Goal: Complete application form: Complete application form

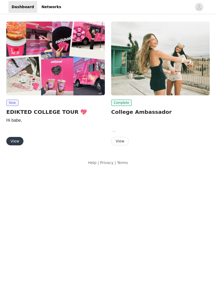
click at [16, 142] on button "View" at bounding box center [14, 141] width 17 height 8
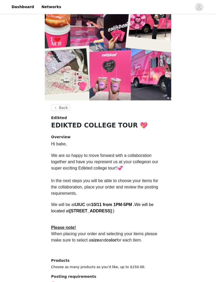
scroll to position [44, 0]
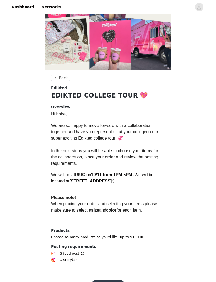
click at [109, 282] on button "Get Started" at bounding box center [108, 286] width 35 height 13
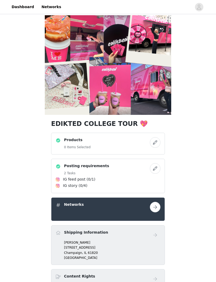
click at [96, 146] on div "Products 0 Items Selected" at bounding box center [103, 143] width 94 height 13
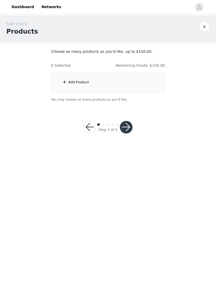
click at [127, 87] on div "Add Product" at bounding box center [108, 83] width 114 height 20
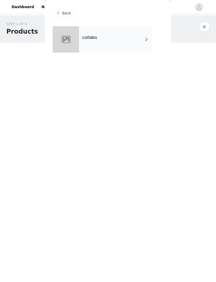
click at [134, 36] on div "collabs" at bounding box center [115, 39] width 73 height 26
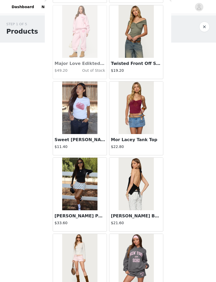
scroll to position [494, 0]
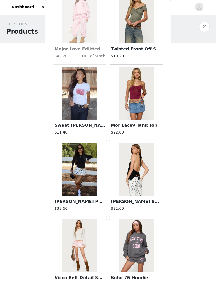
click at [87, 182] on img at bounding box center [79, 169] width 35 height 53
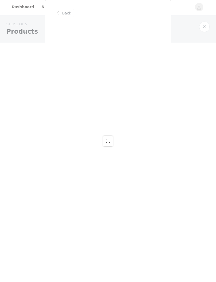
scroll to position [0, 0]
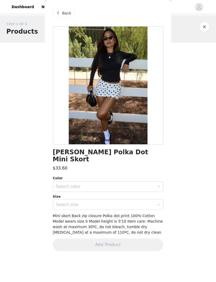
click at [114, 184] on div "Select color" at bounding box center [105, 186] width 98 height 5
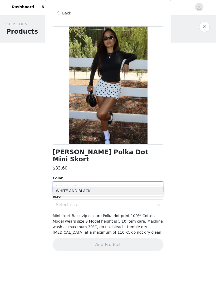
click at [128, 188] on li "WHITE AND BLACK" at bounding box center [108, 191] width 111 height 8
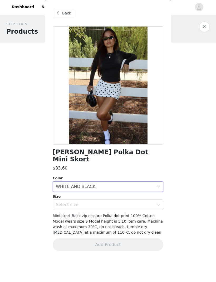
click at [126, 202] on div "Select size" at bounding box center [105, 204] width 98 height 5
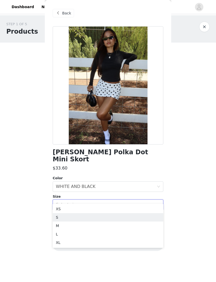
click at [109, 216] on li "S" at bounding box center [108, 217] width 111 height 8
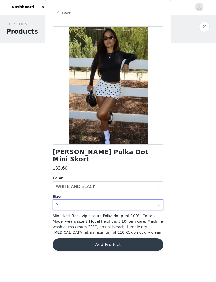
click at [112, 239] on button "Add Product" at bounding box center [108, 245] width 111 height 13
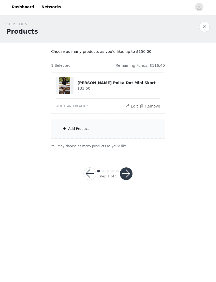
click at [127, 131] on div "Add Product" at bounding box center [108, 129] width 114 height 20
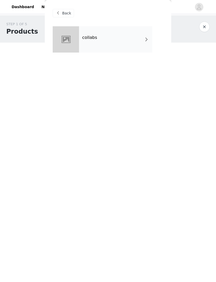
click at [132, 47] on div "collabs" at bounding box center [115, 39] width 73 height 26
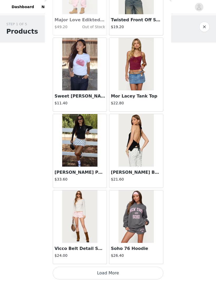
click at [119, 271] on button "Load More" at bounding box center [108, 273] width 111 height 13
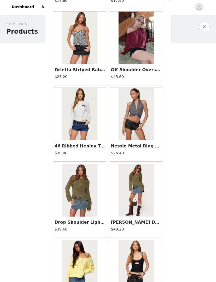
scroll to position [1160, 0]
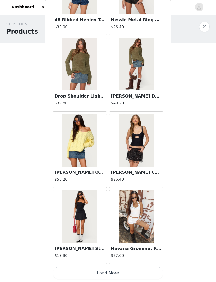
click at [119, 273] on button "Load More" at bounding box center [108, 273] width 111 height 13
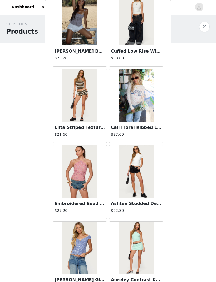
scroll to position [1868, 0]
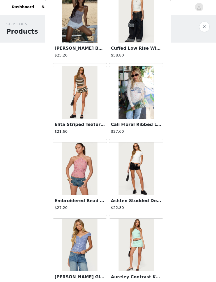
click at [86, 187] on img at bounding box center [79, 169] width 35 height 53
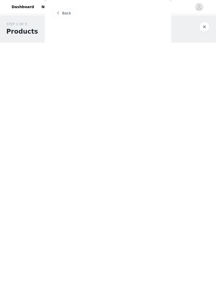
scroll to position [0, 0]
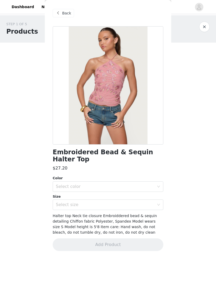
click at [118, 184] on div "Select color" at bounding box center [105, 186] width 98 height 5
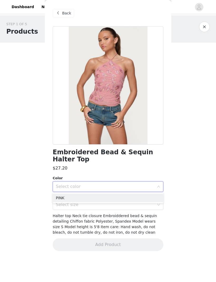
click at [113, 197] on li "PINK" at bounding box center [108, 198] width 111 height 8
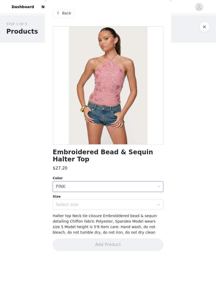
click at [109, 206] on div "Select size" at bounding box center [105, 204] width 98 height 5
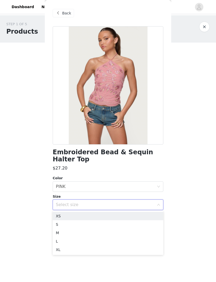
click at [96, 225] on li "S" at bounding box center [108, 225] width 111 height 8
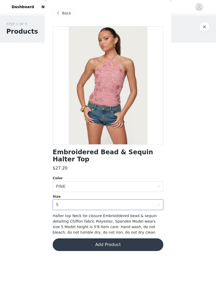
click at [110, 243] on button "Add Product" at bounding box center [108, 245] width 111 height 13
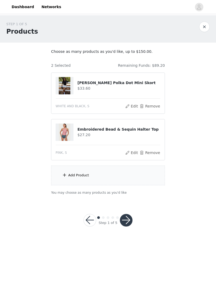
click at [130, 174] on div "Add Product" at bounding box center [108, 176] width 114 height 20
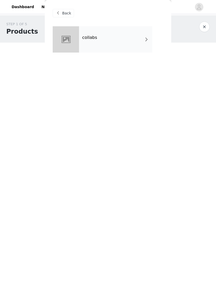
click at [132, 41] on div "collabs" at bounding box center [115, 39] width 73 height 26
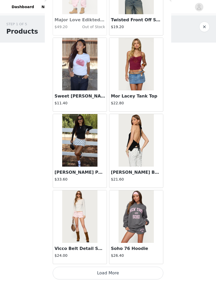
click at [111, 269] on button "Load More" at bounding box center [108, 273] width 111 height 13
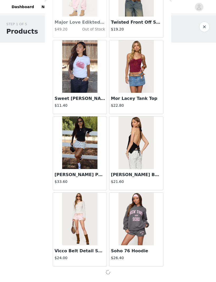
scroll to position [521, 0]
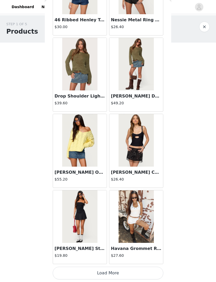
click at [112, 271] on button "Load More" at bounding box center [108, 273] width 111 height 13
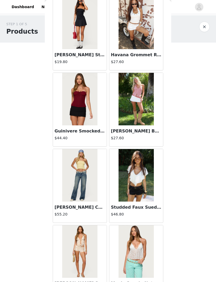
scroll to position [1481, 0]
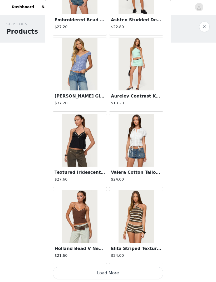
click at [119, 271] on button "Load More" at bounding box center [108, 273] width 111 height 13
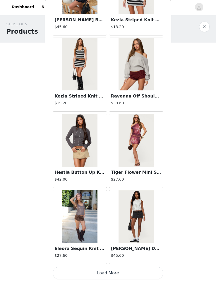
scroll to position [2812, 0]
click at [93, 232] on img at bounding box center [79, 217] width 35 height 53
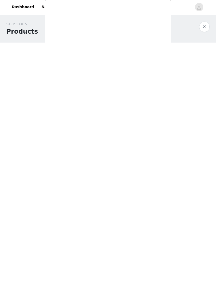
scroll to position [0, 0]
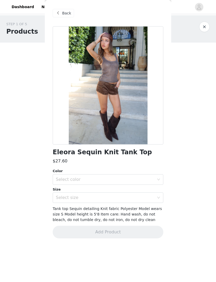
click at [114, 173] on div "Color" at bounding box center [108, 171] width 111 height 5
click at [123, 179] on div "Select color" at bounding box center [105, 179] width 98 height 5
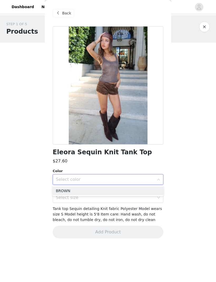
click at [124, 187] on li "BROWN" at bounding box center [108, 191] width 111 height 8
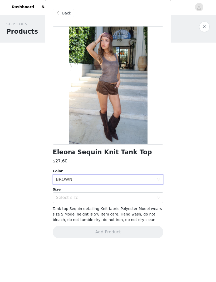
click at [124, 196] on div "Select size" at bounding box center [105, 197] width 98 height 5
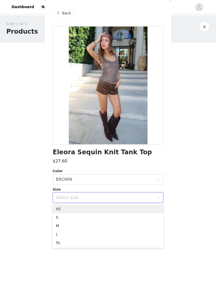
click at [99, 219] on li "S" at bounding box center [108, 217] width 111 height 8
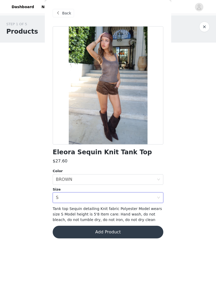
click at [128, 235] on button "Add Product" at bounding box center [108, 232] width 111 height 13
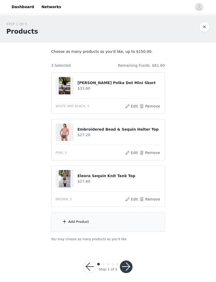
click at [112, 218] on div "Add Product" at bounding box center [108, 222] width 114 height 20
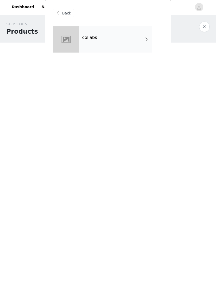
click at [128, 43] on div "collabs" at bounding box center [115, 39] width 73 height 26
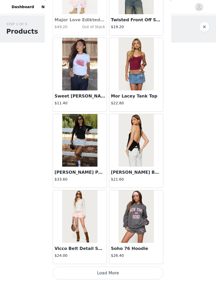
click at [112, 269] on button "Load More" at bounding box center [108, 273] width 111 height 13
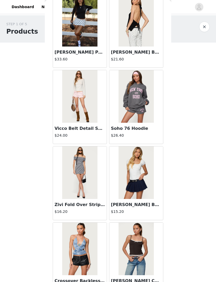
scroll to position [644, 0]
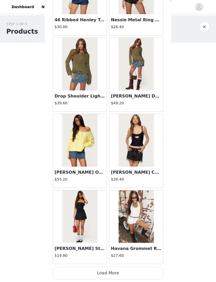
click at [113, 272] on button "Load More" at bounding box center [108, 273] width 111 height 13
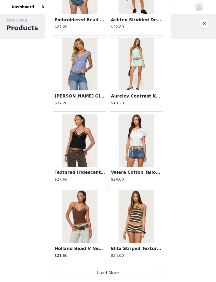
scroll to position [2049, 0]
click at [117, 273] on button "Load More" at bounding box center [108, 273] width 111 height 13
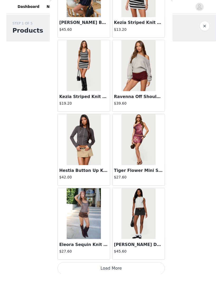
scroll to position [3, 0]
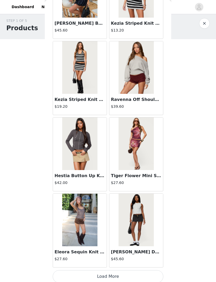
click at [123, 273] on button "Load More" at bounding box center [108, 277] width 111 height 13
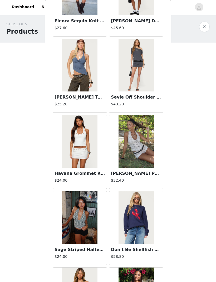
scroll to position [3042, 0]
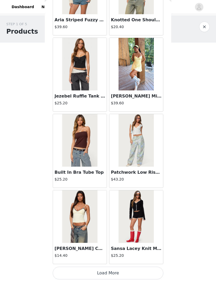
click at [128, 272] on button "Load More" at bounding box center [108, 273] width 111 height 13
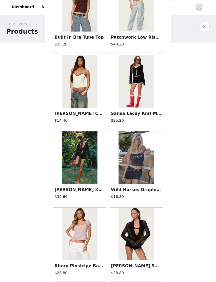
scroll to position [3718, 0]
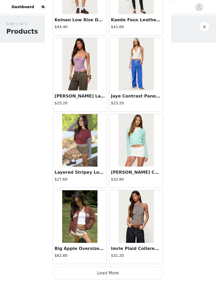
click at [120, 272] on button "Load More" at bounding box center [108, 273] width 111 height 13
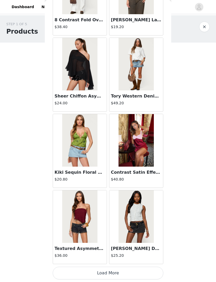
click at [113, 272] on button "Load More" at bounding box center [108, 273] width 111 height 13
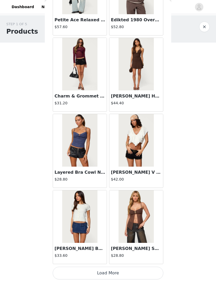
click at [111, 274] on button "Load More" at bounding box center [108, 273] width 111 height 13
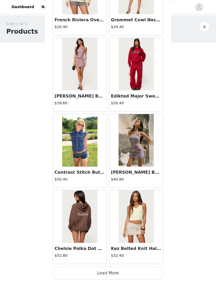
click at [116, 269] on button "Load More" at bounding box center [108, 273] width 111 height 13
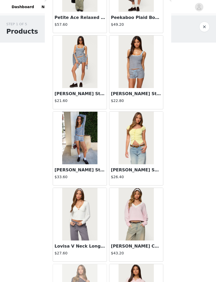
scroll to position [7089, 0]
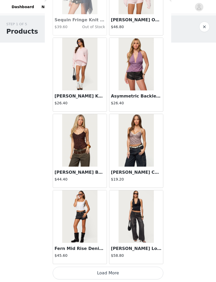
click at [113, 269] on button "Load More" at bounding box center [108, 273] width 111 height 13
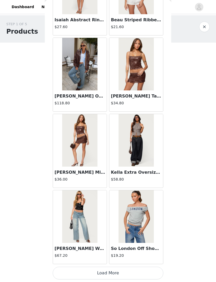
click at [116, 269] on button "Load More" at bounding box center [108, 273] width 111 height 13
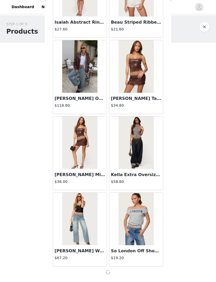
scroll to position [8152, 0]
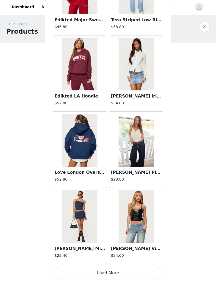
click at [117, 271] on button "Load More" at bounding box center [108, 273] width 111 height 13
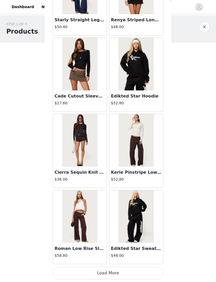
click at [115, 271] on button "Load More" at bounding box center [108, 273] width 111 height 13
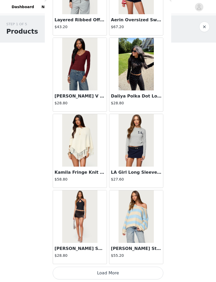
scroll to position [10442, 0]
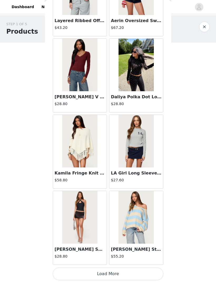
click at [122, 270] on button "Load More" at bounding box center [108, 274] width 111 height 13
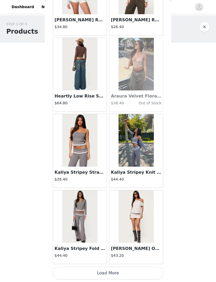
click at [122, 271] on button "Load More" at bounding box center [108, 273] width 111 height 13
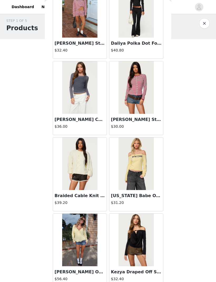
scroll to position [11797, 0]
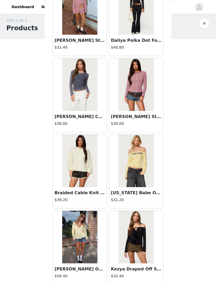
click at [142, 183] on img at bounding box center [135, 161] width 35 height 53
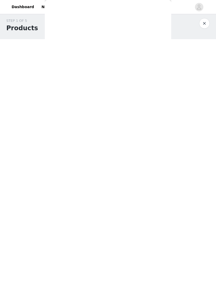
scroll to position [0, 0]
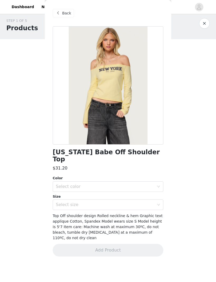
click at [130, 184] on div "Select color" at bounding box center [105, 186] width 98 height 5
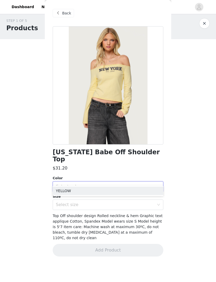
click at [114, 191] on li "YELLOW" at bounding box center [108, 191] width 111 height 8
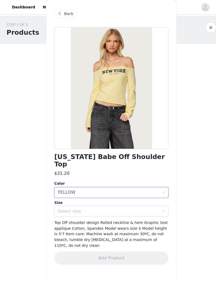
click at [104, 202] on div "Select size" at bounding box center [105, 204] width 98 height 5
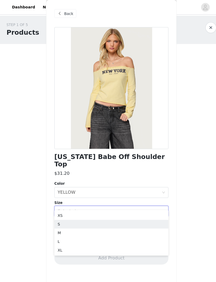
click at [103, 217] on li "S" at bounding box center [108, 217] width 111 height 8
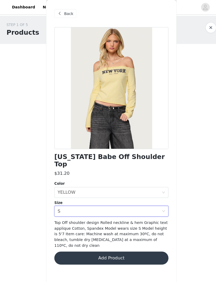
click at [101, 244] on button "Add Product" at bounding box center [108, 250] width 111 height 13
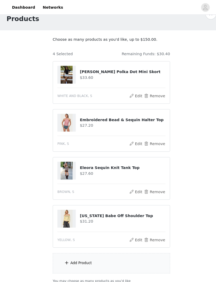
scroll to position [13, 0]
click at [94, 256] on div "Add Product" at bounding box center [108, 256] width 114 height 20
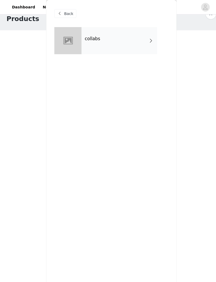
scroll to position [13, 0]
click at [132, 46] on div "collabs" at bounding box center [115, 39] width 73 height 26
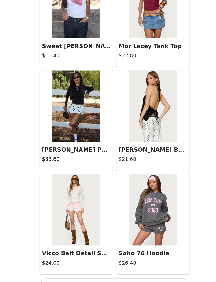
scroll to position [50, 0]
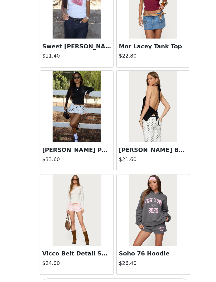
click at [90, 267] on button "Load More" at bounding box center [108, 273] width 111 height 13
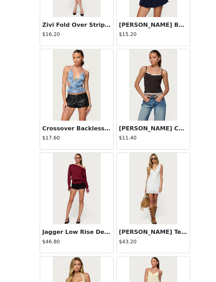
scroll to position [771, 0]
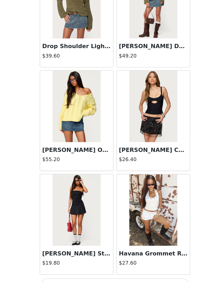
click at [97, 267] on button "Load More" at bounding box center [108, 273] width 111 height 13
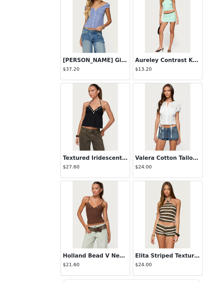
scroll to position [50, 0]
click at [111, 267] on button "Load More" at bounding box center [108, 273] width 111 height 13
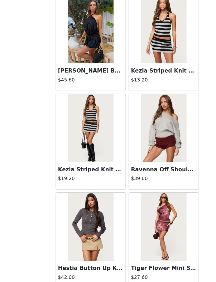
scroll to position [2727, 0]
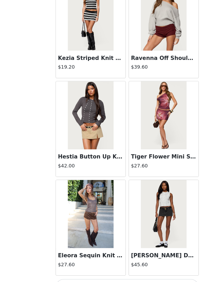
click at [113, 267] on button "Load More" at bounding box center [108, 273] width 111 height 13
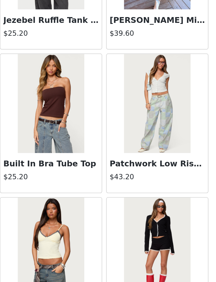
scroll to position [3576, 0]
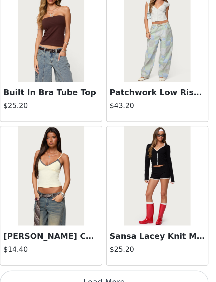
click at [77, 267] on button "Load More" at bounding box center [108, 273] width 111 height 13
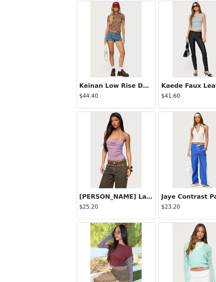
scroll to position [4224, 0]
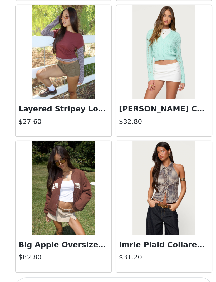
click at [77, 267] on button "Load More" at bounding box center [108, 273] width 111 height 13
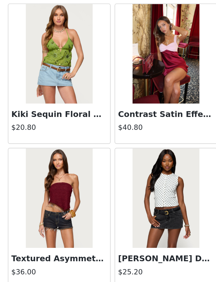
scroll to position [5102, 0]
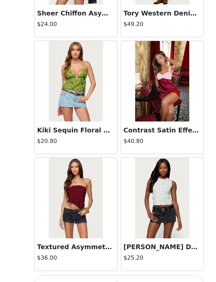
click at [117, 267] on button "Load More" at bounding box center [108, 273] width 111 height 13
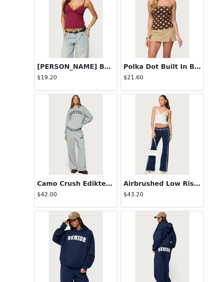
scroll to position [5529, 0]
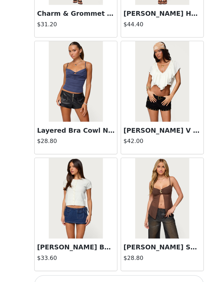
click at [113, 267] on button "Load More" at bounding box center [108, 273] width 111 height 13
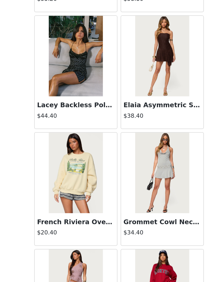
scroll to position [6416, 0]
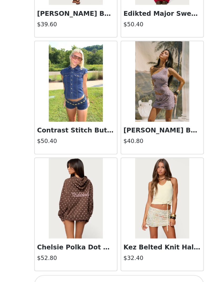
click at [105, 267] on button "Load More" at bounding box center [108, 273] width 111 height 13
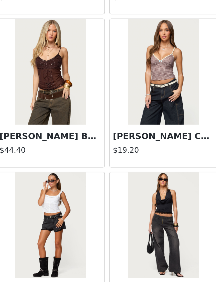
scroll to position [7391, 0]
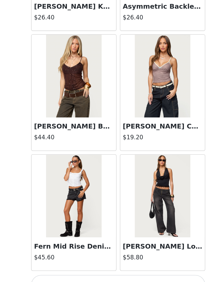
click at [82, 267] on button "Load More" at bounding box center [108, 273] width 111 height 13
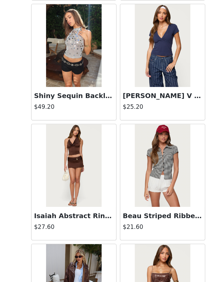
scroll to position [7940, 0]
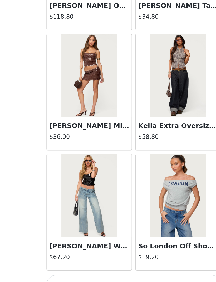
click at [103, 267] on button "Load More" at bounding box center [108, 273] width 111 height 13
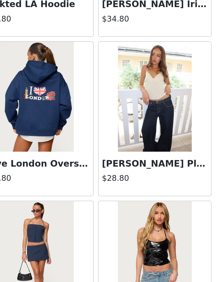
scroll to position [8883, 0]
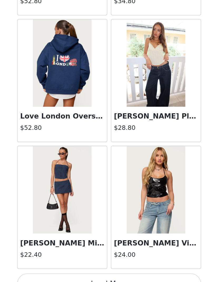
click at [73, 267] on button "Load More" at bounding box center [108, 273] width 111 height 13
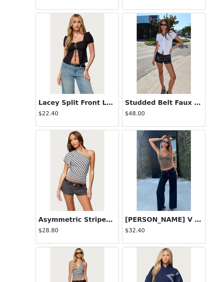
scroll to position [9318, 0]
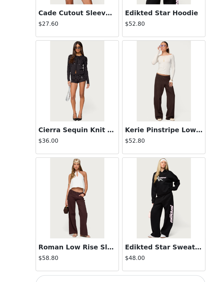
click at [88, 267] on button "Load More" at bounding box center [108, 273] width 111 height 13
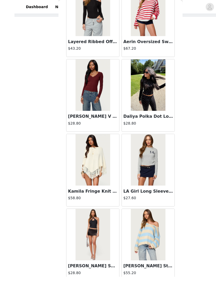
scroll to position [29, 0]
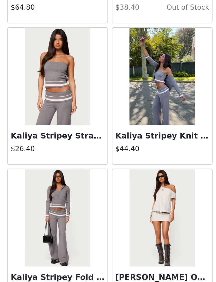
scroll to position [11207, 0]
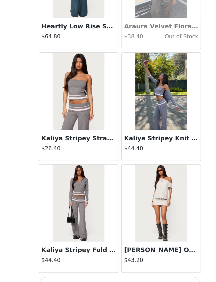
click at [82, 267] on button "Load More" at bounding box center [108, 273] width 111 height 13
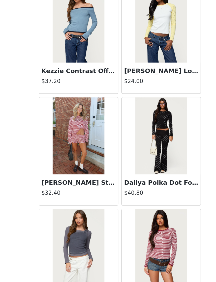
scroll to position [11635, 0]
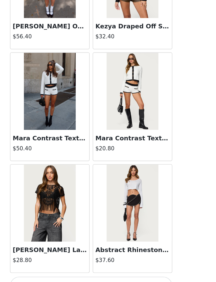
click at [69, 267] on button "Load More" at bounding box center [108, 273] width 111 height 13
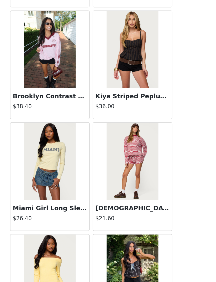
scroll to position [12305, 0]
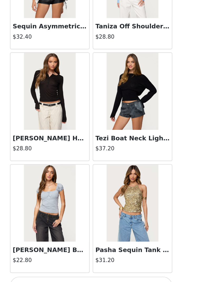
click at [65, 267] on button "Load More" at bounding box center [108, 273] width 111 height 13
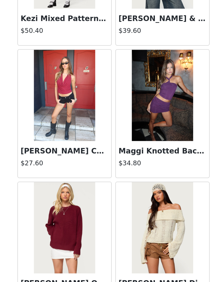
scroll to position [13497, 0]
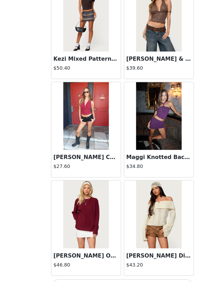
click at [107, 267] on button "Load More" at bounding box center [108, 273] width 111 height 13
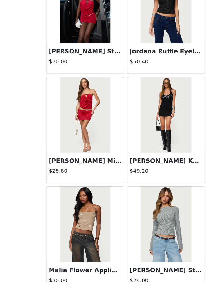
scroll to position [14260, 0]
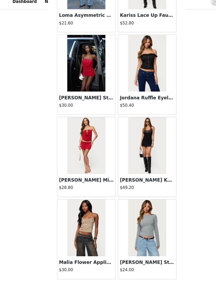
click at [146, 267] on button "Load More" at bounding box center [108, 273] width 111 height 13
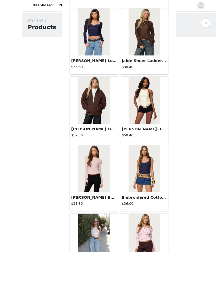
scroll to position [33, 0]
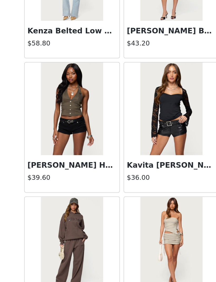
scroll to position [15786, 0]
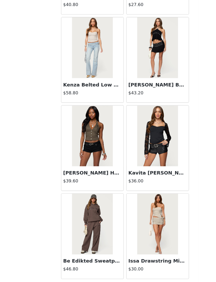
click at [115, 267] on button "Load More" at bounding box center [108, 273] width 111 height 13
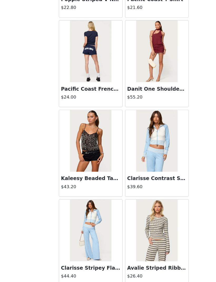
scroll to position [35, 0]
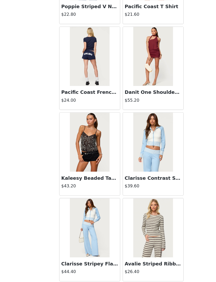
click at [112, 269] on button "Load More" at bounding box center [108, 275] width 111 height 13
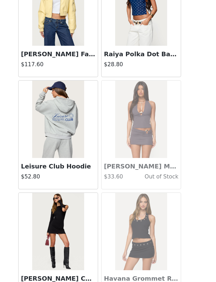
scroll to position [17220, 0]
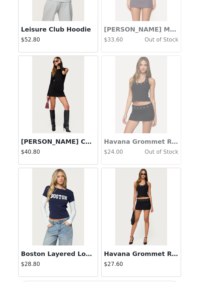
click at [70, 267] on button "Load More" at bounding box center [108, 273] width 111 height 13
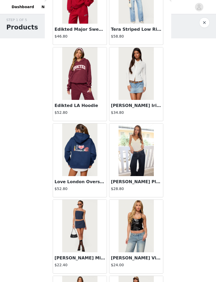
scroll to position [8908, 0]
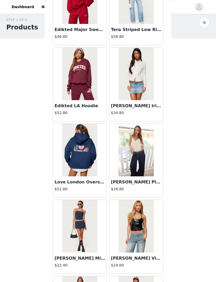
click at [144, 153] on img at bounding box center [135, 150] width 35 height 53
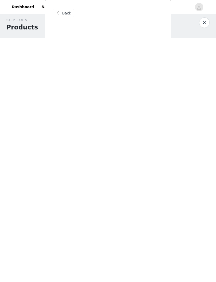
scroll to position [0, 0]
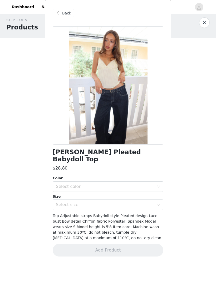
click at [111, 184] on div "Select color" at bounding box center [105, 186] width 98 height 5
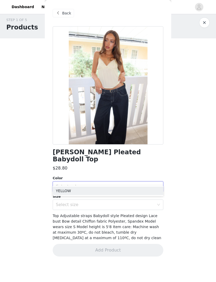
click at [107, 190] on li "YELLOW" at bounding box center [108, 191] width 111 height 8
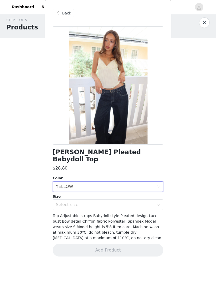
click at [110, 202] on div "Select size" at bounding box center [105, 204] width 98 height 5
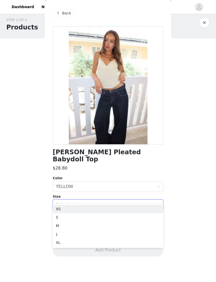
click at [101, 216] on li "S" at bounding box center [108, 217] width 111 height 8
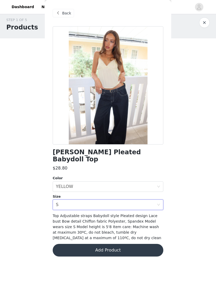
click at [124, 244] on button "Add Product" at bounding box center [108, 250] width 111 height 13
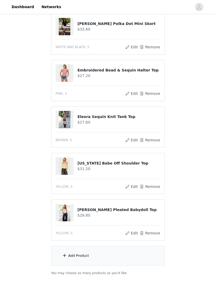
scroll to position [80, 0]
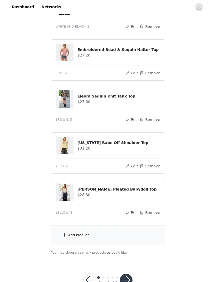
click at [127, 280] on button "button" at bounding box center [126, 280] width 13 height 13
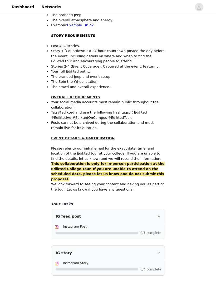
scroll to position [240, 0]
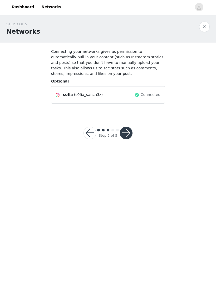
click at [129, 133] on button "button" at bounding box center [126, 133] width 13 height 13
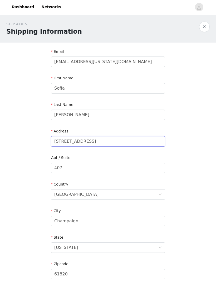
click at [139, 138] on input "[STREET_ADDRESS]" at bounding box center [108, 141] width 114 height 11
click at [87, 142] on input "[STREET_ADDRESS]" at bounding box center [108, 141] width 114 height 11
click at [87, 140] on input "[STREET_ADDRESS]" at bounding box center [108, 141] width 114 height 11
type input "7"
click at [26, 226] on div "STEP 4 OF 5 Shipping Information Email [EMAIL_ADDRESS][US_STATE][DOMAIN_NAME] F…" at bounding box center [108, 168] width 216 height 306
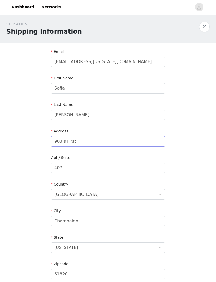
click at [118, 144] on input "903 s First" at bounding box center [108, 141] width 114 height 11
click at [84, 141] on input "903 S First" at bounding box center [108, 141] width 114 height 11
type input "[STREET_ADDRESS]"
click at [116, 170] on input "407" at bounding box center [108, 168] width 114 height 11
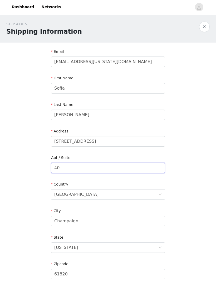
type input "4"
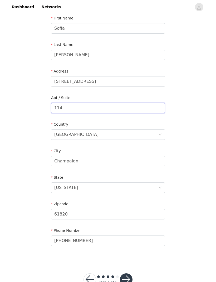
scroll to position [60, 0]
type input "114"
click at [128, 278] on button "button" at bounding box center [126, 280] width 13 height 13
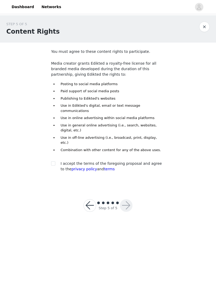
click at [51, 162] on span at bounding box center [53, 164] width 4 height 4
click at [51, 162] on input "checkbox" at bounding box center [53, 164] width 4 height 4
checkbox input "true"
click at [127, 199] on button "button" at bounding box center [126, 205] width 13 height 13
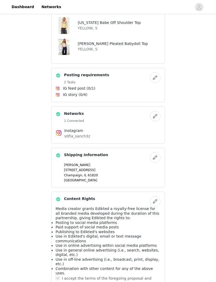
scroll to position [231, 0]
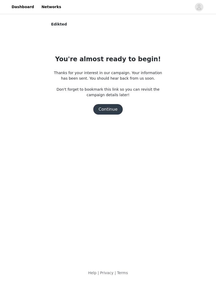
scroll to position [0, 0]
click at [111, 108] on button "Continue" at bounding box center [107, 109] width 29 height 11
